Goal: Information Seeking & Learning: Learn about a topic

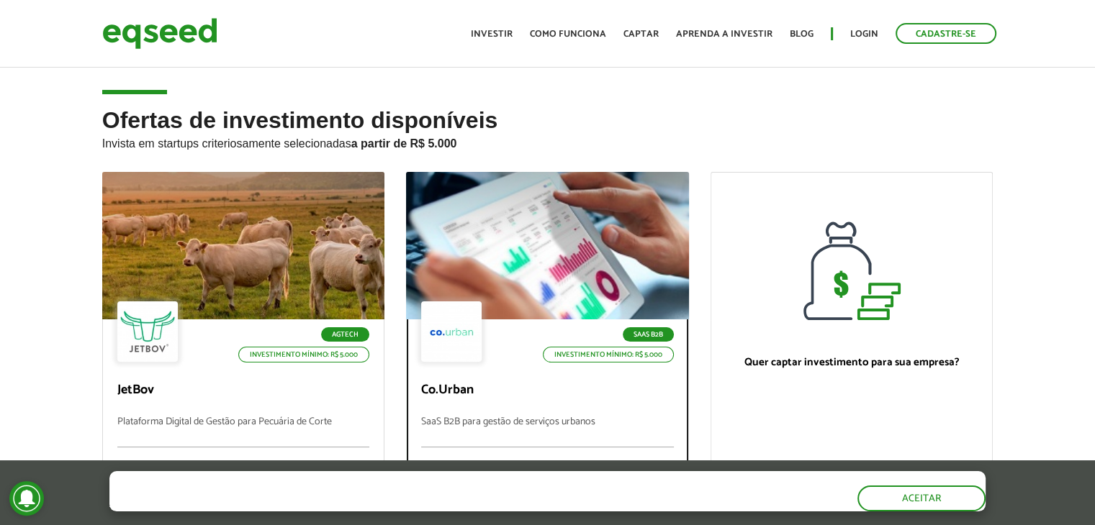
click at [446, 340] on div at bounding box center [451, 332] width 60 height 60
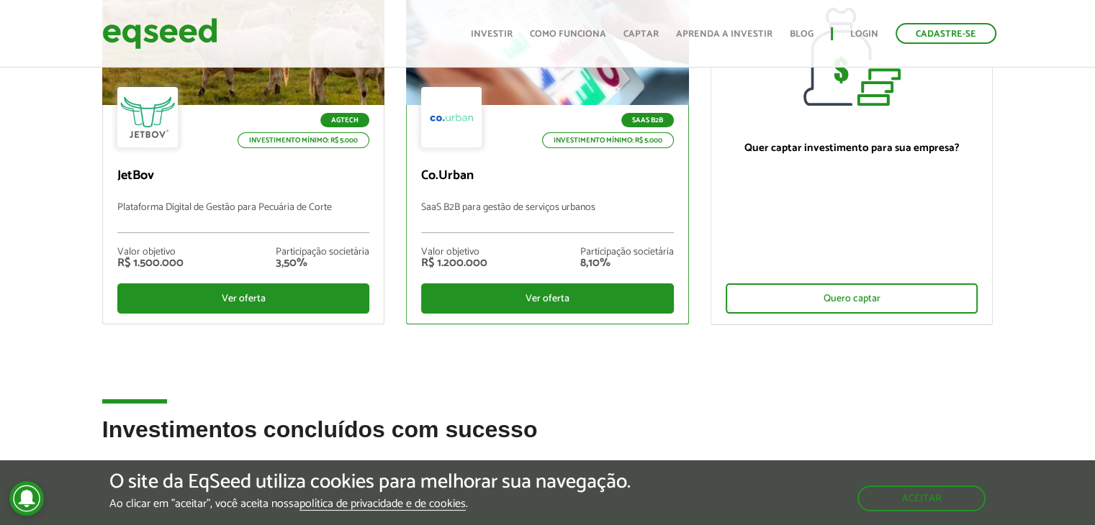
scroll to position [216, 0]
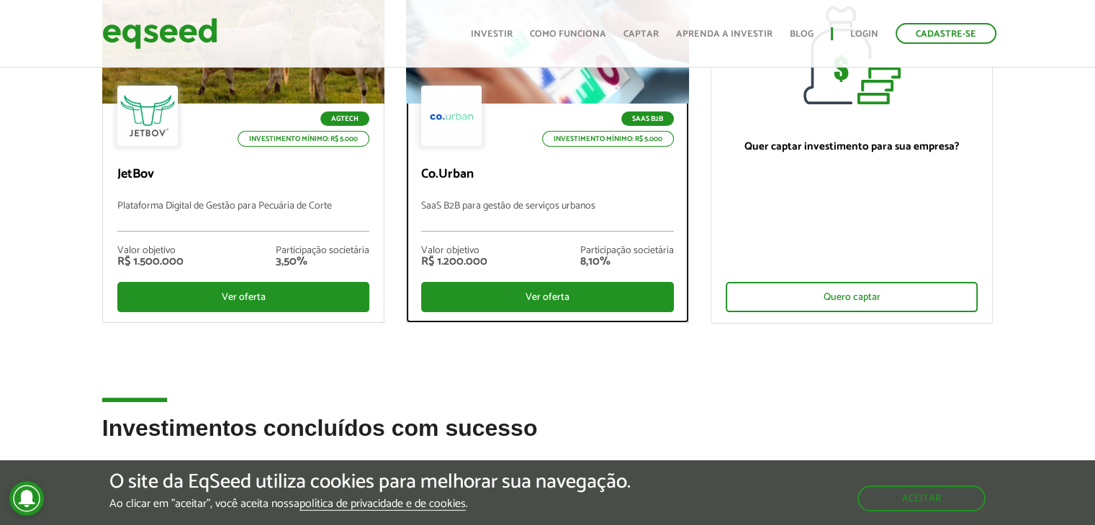
click at [464, 137] on div at bounding box center [451, 116] width 60 height 60
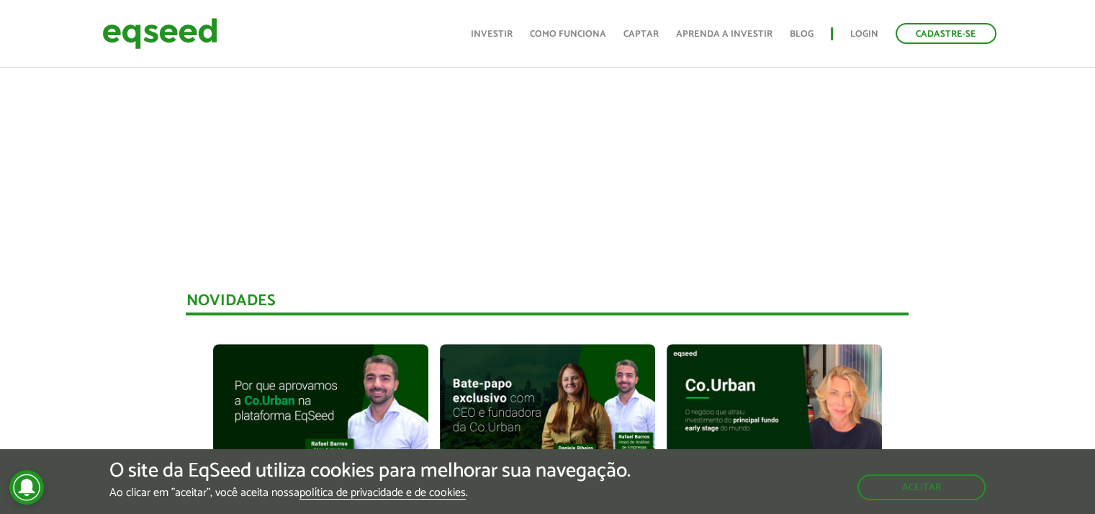
scroll to position [648, 0]
